Goal: Task Accomplishment & Management: Complete application form

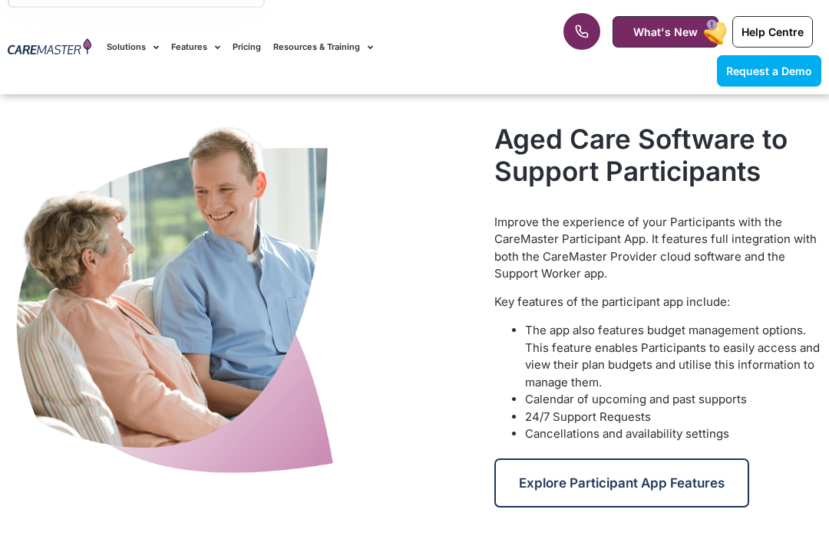
scroll to position [2243, 0]
click at [679, 30] on span "What's New" at bounding box center [665, 31] width 64 height 13
